Goal: Task Accomplishment & Management: Complete application form

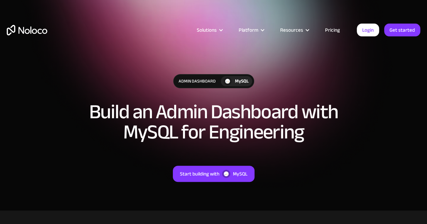
click at [334, 32] on link "Pricing" at bounding box center [332, 30] width 32 height 9
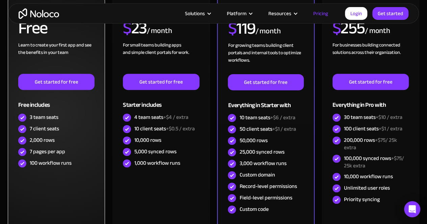
scroll to position [185, 0]
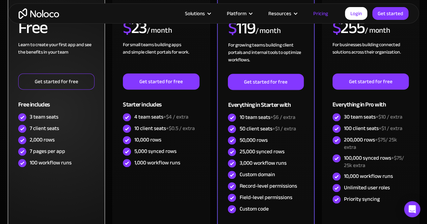
click at [66, 85] on link "Get started for free" at bounding box center [56, 82] width 76 height 16
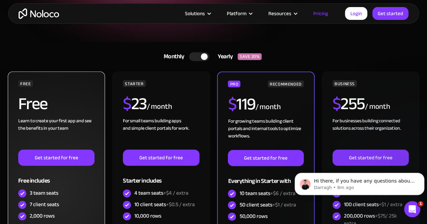
scroll to position [109, 0]
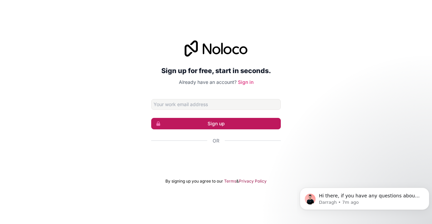
click at [201, 120] on button "Sign up" at bounding box center [215, 123] width 129 height 11
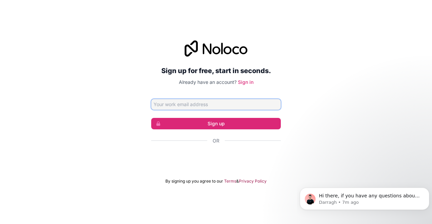
click at [204, 105] on input "Email address" at bounding box center [215, 104] width 129 height 11
type input "dhirajfinqy@gmail.com"
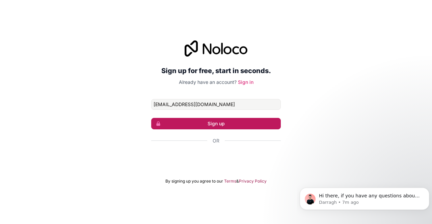
click at [200, 121] on button "Sign up" at bounding box center [215, 123] width 129 height 11
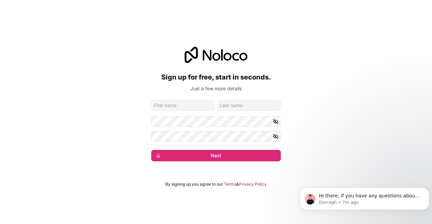
click at [191, 108] on input "given-name" at bounding box center [182, 105] width 63 height 11
type input "Dhiraj"
type input "Yadav"
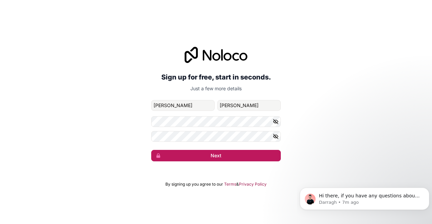
click at [206, 152] on button "Next" at bounding box center [215, 155] width 129 height 11
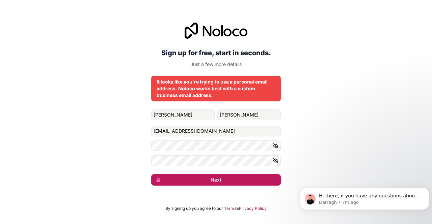
click at [194, 179] on button "Next" at bounding box center [215, 179] width 129 height 11
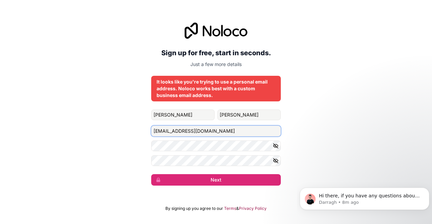
click at [182, 132] on input "dhirajfinqy@gmail.com" at bounding box center [215, 131] width 129 height 11
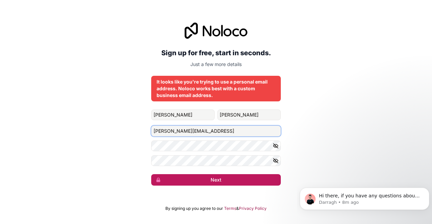
type input "dhiraj.yadav@finqy.ai"
click at [200, 176] on button "Next" at bounding box center [215, 179] width 129 height 11
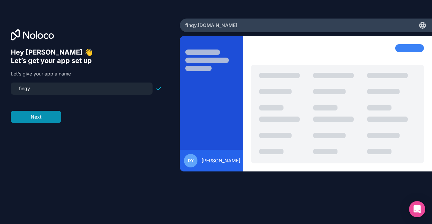
click at [41, 114] on button "Next" at bounding box center [36, 117] width 50 height 12
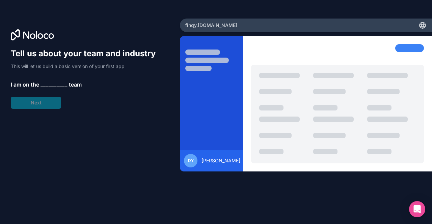
click at [50, 86] on span "__________" at bounding box center [53, 85] width 27 height 8
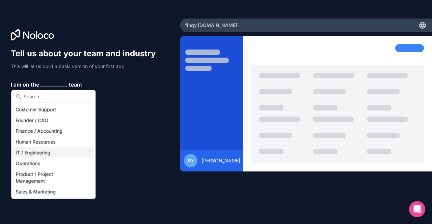
click at [39, 155] on div "IT / Engineering" at bounding box center [53, 152] width 81 height 11
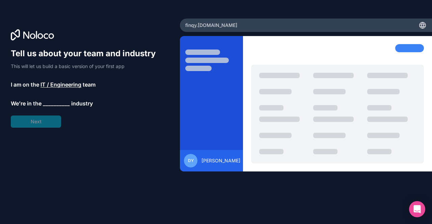
click at [55, 105] on span "__________" at bounding box center [56, 103] width 27 height 8
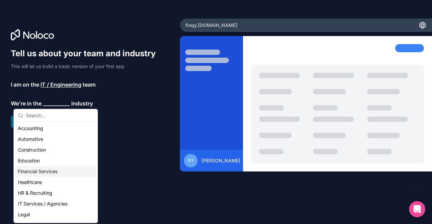
click at [36, 173] on div "Financial Services" at bounding box center [55, 171] width 81 height 11
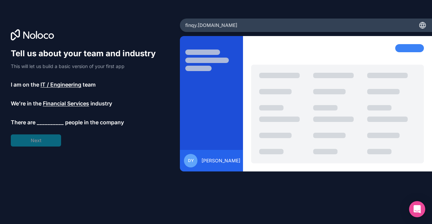
click at [42, 125] on span "__________" at bounding box center [50, 122] width 27 height 8
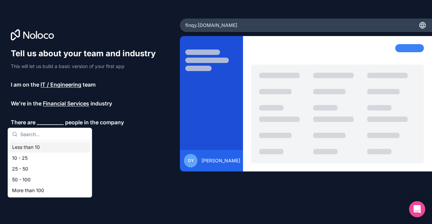
click at [34, 149] on div "Less than 10" at bounding box center [49, 147] width 81 height 11
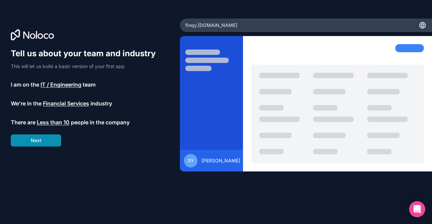
click at [44, 143] on button "Next" at bounding box center [36, 141] width 50 height 12
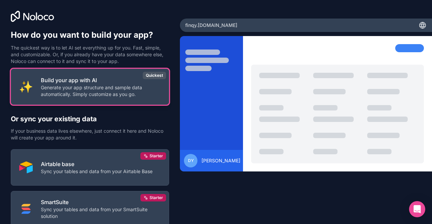
click at [101, 91] on p "Generate your app structure and sample data automatically. Simply customize as …" at bounding box center [101, 90] width 120 height 13
click at [152, 73] on div "Quickest" at bounding box center [154, 75] width 23 height 7
click at [110, 99] on button "Build your app with AI Generate your app structure and sample data automaticall…" at bounding box center [90, 87] width 158 height 36
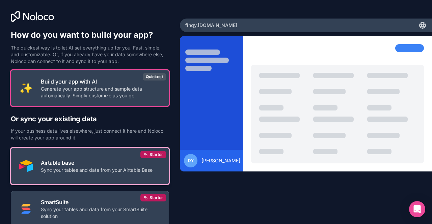
scroll to position [48, 0]
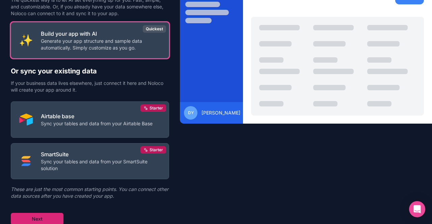
click at [51, 215] on button "Next" at bounding box center [37, 219] width 53 height 12
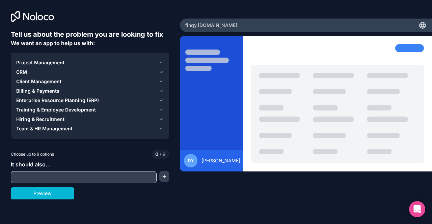
click at [32, 72] on div "CRM" at bounding box center [86, 72] width 140 height 7
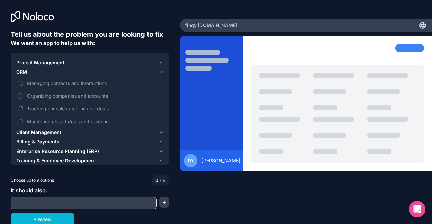
click at [42, 107] on span "Tracking our sales pipeline and deals" at bounding box center [94, 108] width 135 height 7
click at [23, 107] on button "Tracking our sales pipeline and deals" at bounding box center [20, 108] width 5 height 5
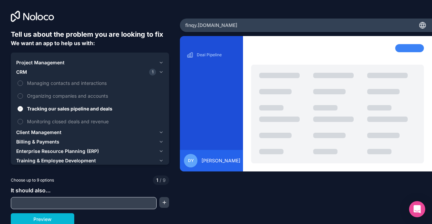
click at [48, 135] on span "Client Management" at bounding box center [38, 132] width 45 height 7
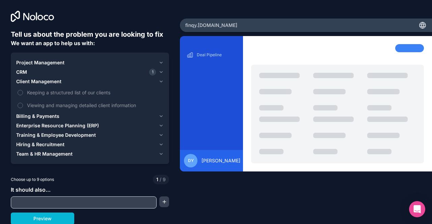
click at [39, 70] on div "CRM 1" at bounding box center [86, 72] width 140 height 7
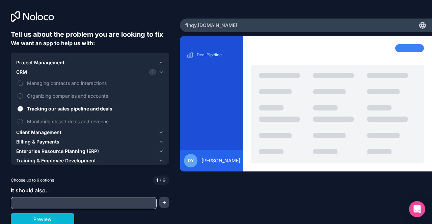
click at [39, 70] on div "CRM 1" at bounding box center [86, 72] width 140 height 7
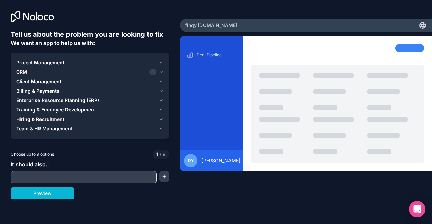
click at [43, 80] on span "Client Management" at bounding box center [38, 81] width 45 height 7
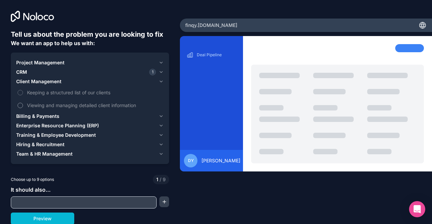
click at [51, 105] on span "Viewing and managing detailed client information" at bounding box center [94, 105] width 135 height 7
click at [23, 105] on button "Viewing and managing detailed client information" at bounding box center [20, 105] width 5 height 5
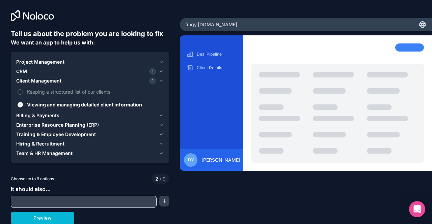
click at [49, 125] on span "Enterprise Resource Planning (ERP)" at bounding box center [57, 125] width 83 height 7
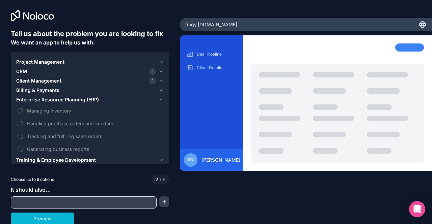
click at [45, 99] on span "Enterprise Resource Planning (ERP)" at bounding box center [57, 99] width 83 height 7
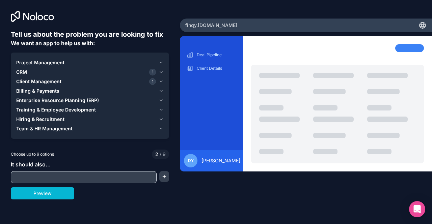
scroll to position [0, 0]
click at [43, 128] on span "Team & HR Management" at bounding box center [44, 128] width 56 height 7
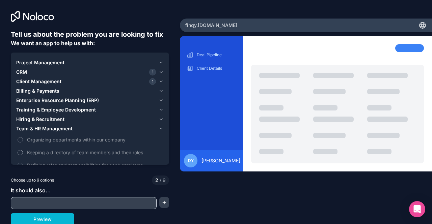
scroll to position [1, 0]
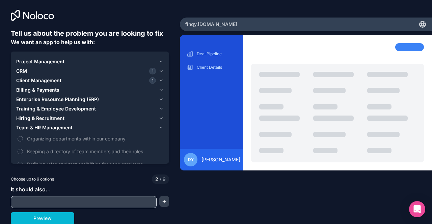
click at [49, 118] on span "Hiring & Recruitment" at bounding box center [40, 118] width 48 height 7
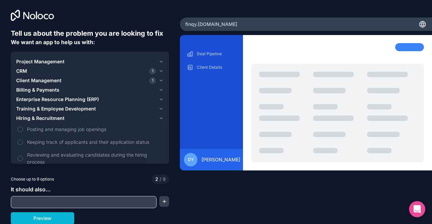
click at [49, 118] on span "Hiring & Recruitment" at bounding box center [40, 118] width 48 height 7
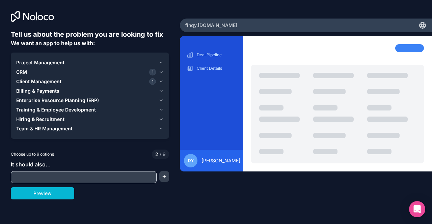
scroll to position [0, 0]
click at [38, 65] on span "Project Management" at bounding box center [40, 62] width 48 height 7
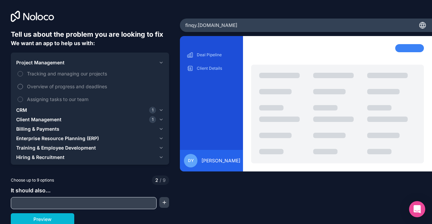
click at [48, 85] on span "Overview of progress and deadlines" at bounding box center [94, 86] width 135 height 7
click at [23, 85] on button "Overview of progress and deadlines" at bounding box center [20, 86] width 5 height 5
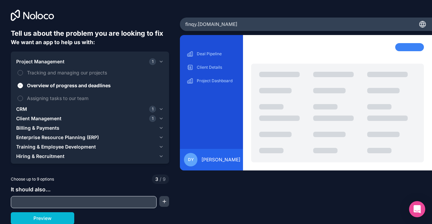
click at [56, 199] on input "text" at bounding box center [83, 202] width 142 height 9
type input "logs"
click at [161, 201] on button "button" at bounding box center [164, 201] width 10 height 11
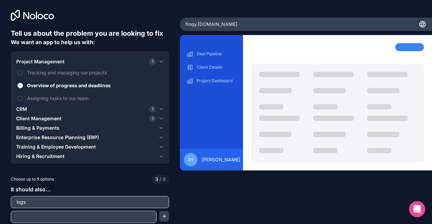
scroll to position [16, 0]
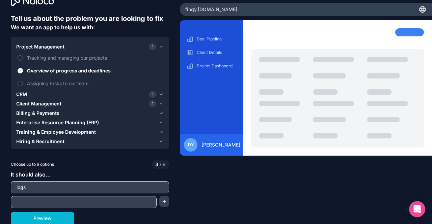
click at [64, 202] on input "text" at bounding box center [83, 202] width 142 height 9
type input "logs"
click at [40, 217] on button "Preview" at bounding box center [42, 218] width 63 height 12
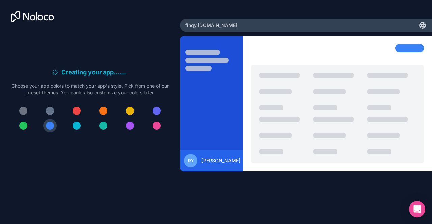
scroll to position [0, 0]
click at [80, 110] on div at bounding box center [76, 111] width 8 height 8
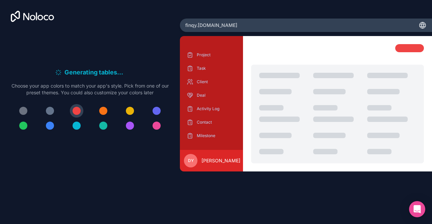
click at [80, 126] on div at bounding box center [76, 126] width 8 height 8
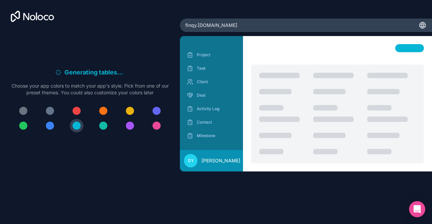
click at [54, 124] on button at bounding box center [49, 125] width 13 height 13
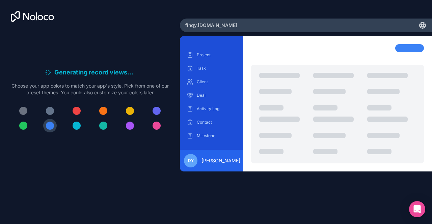
click at [194, 25] on span "finqy .noloco.co" at bounding box center [211, 25] width 52 height 7
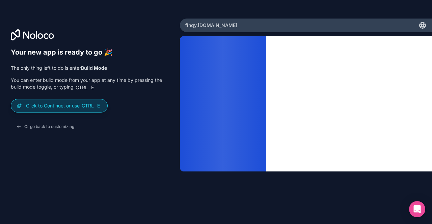
click at [66, 108] on p "Click to Continue, or use Ctrl E" at bounding box center [64, 106] width 76 height 7
